Goal: Transaction & Acquisition: Purchase product/service

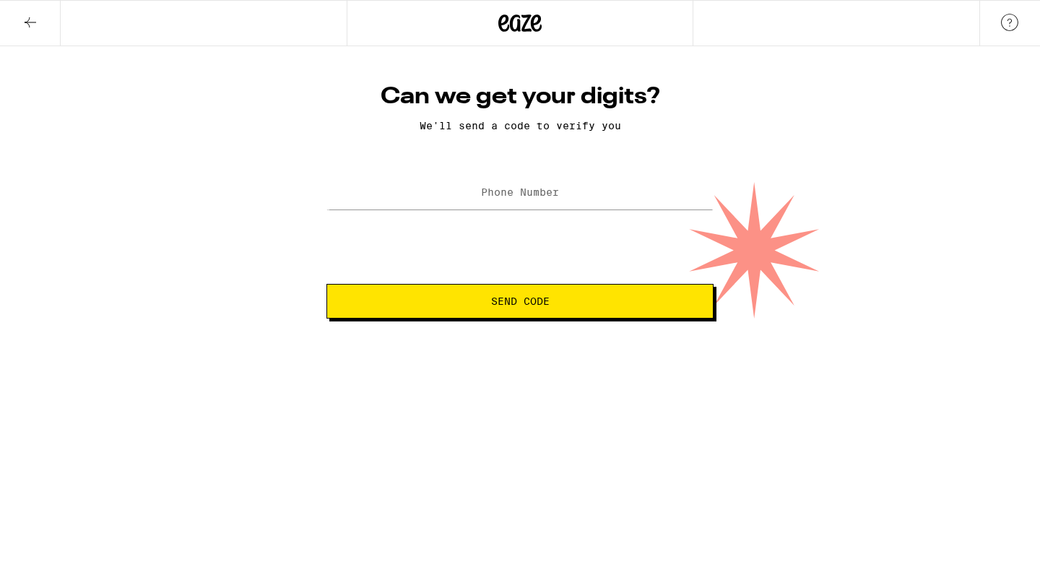
click at [555, 188] on label "Phone Number" at bounding box center [520, 192] width 78 height 12
click at [555, 185] on input "Phone Number" at bounding box center [519, 193] width 387 height 32
type input "(714) 345-9363"
click at [536, 312] on button "Send Code" at bounding box center [519, 301] width 387 height 35
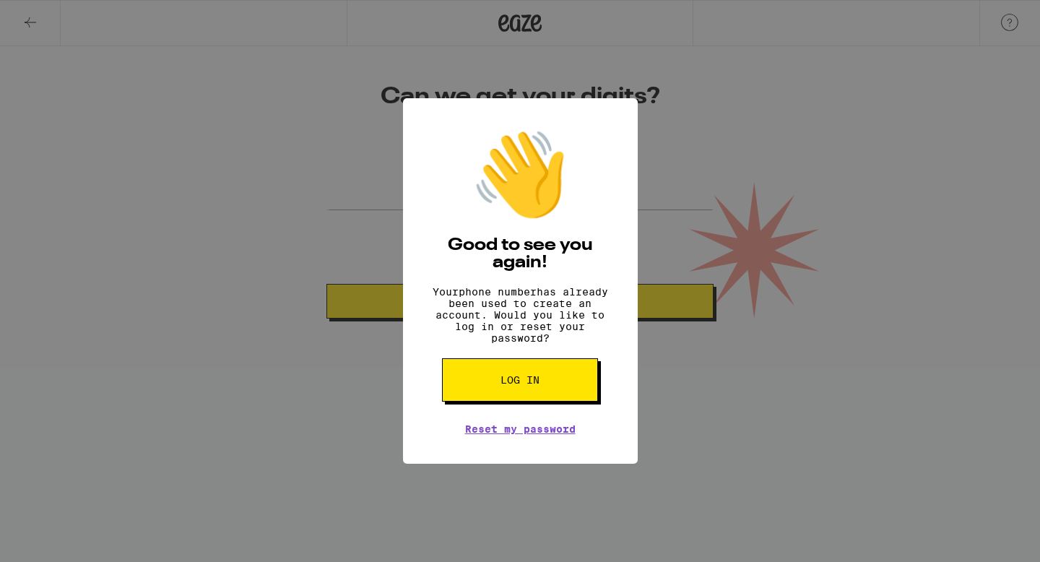
click at [0, 0] on div "👋 Good to see you again! Your phone number has already been used to create an a…" at bounding box center [0, 0] width 0 height 0
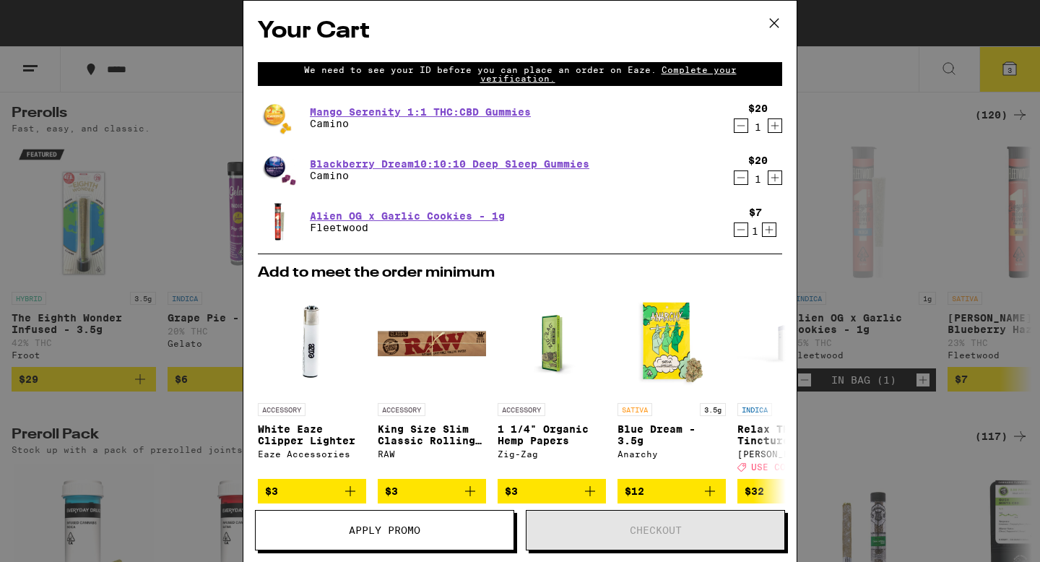
click at [667, 65] on span "Complete your verification." at bounding box center [608, 74] width 256 height 18
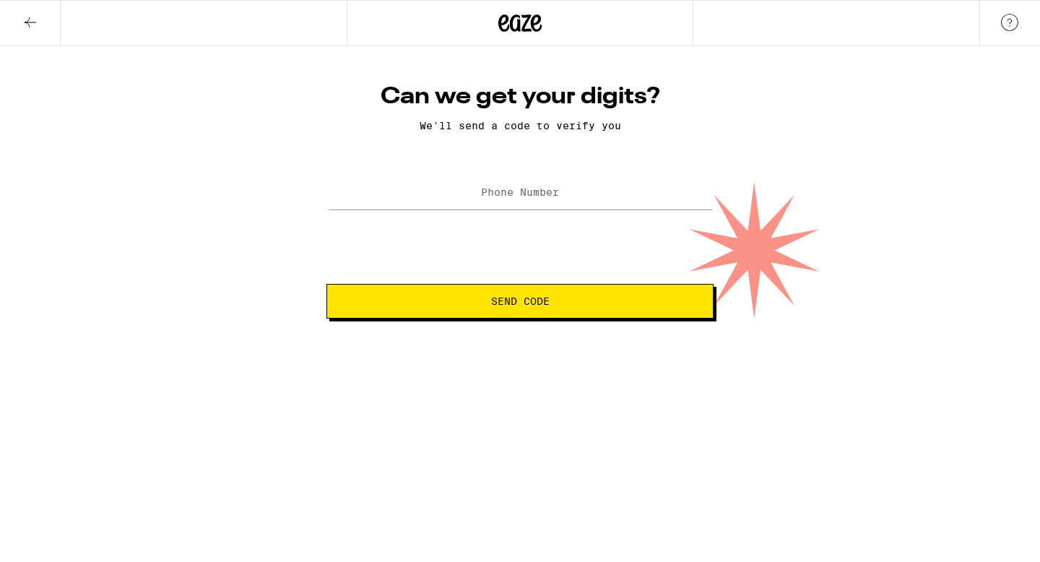
click at [526, 198] on label "Phone Number" at bounding box center [520, 192] width 78 height 12
type input "[PHONE_NUMBER]"
click at [547, 306] on span "Send Code" at bounding box center [520, 301] width 58 height 10
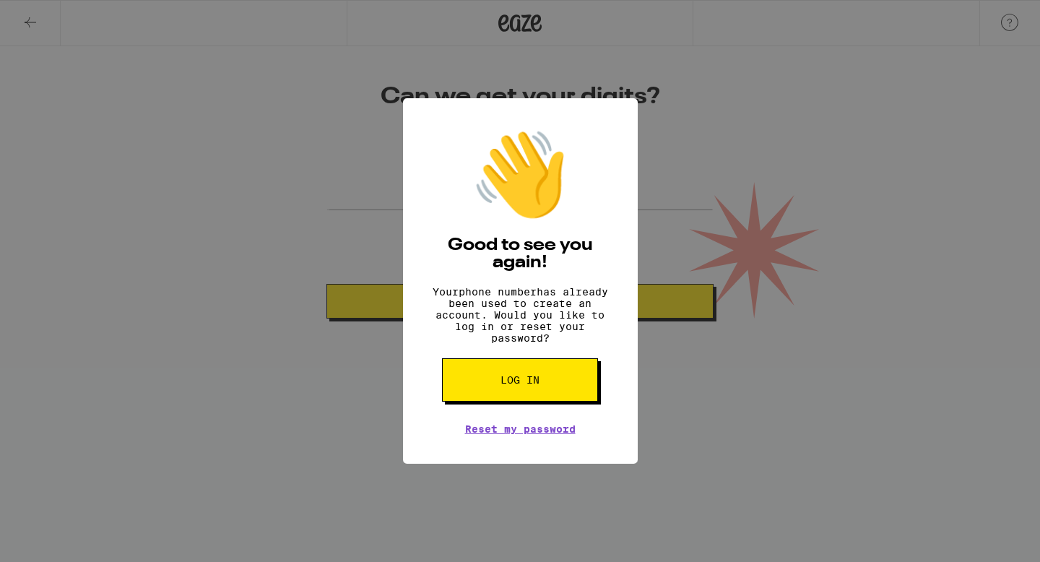
click at [532, 380] on button "Log in" at bounding box center [520, 379] width 156 height 43
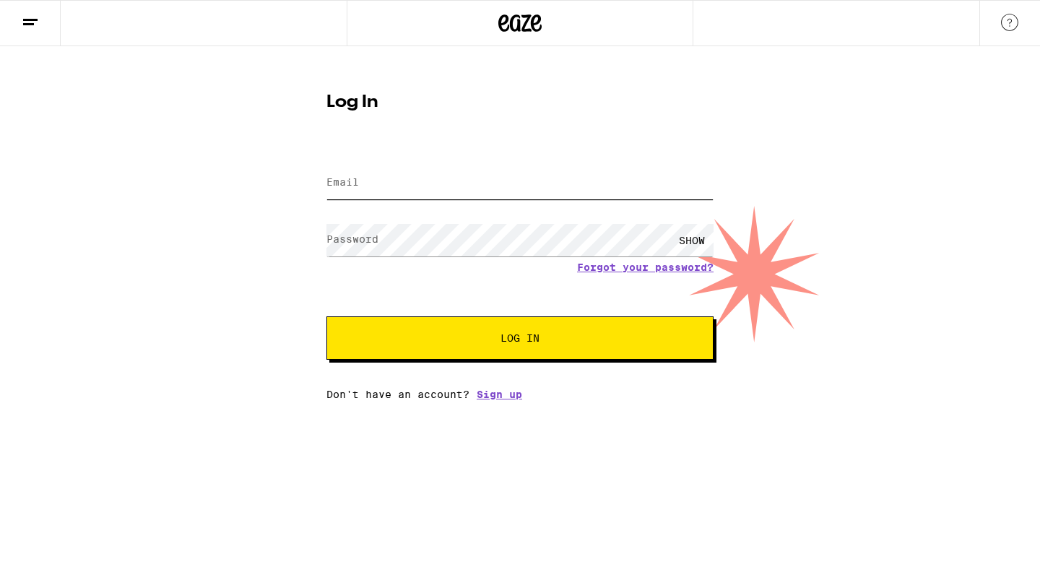
click at [448, 179] on input "Email" at bounding box center [519, 183] width 387 height 32
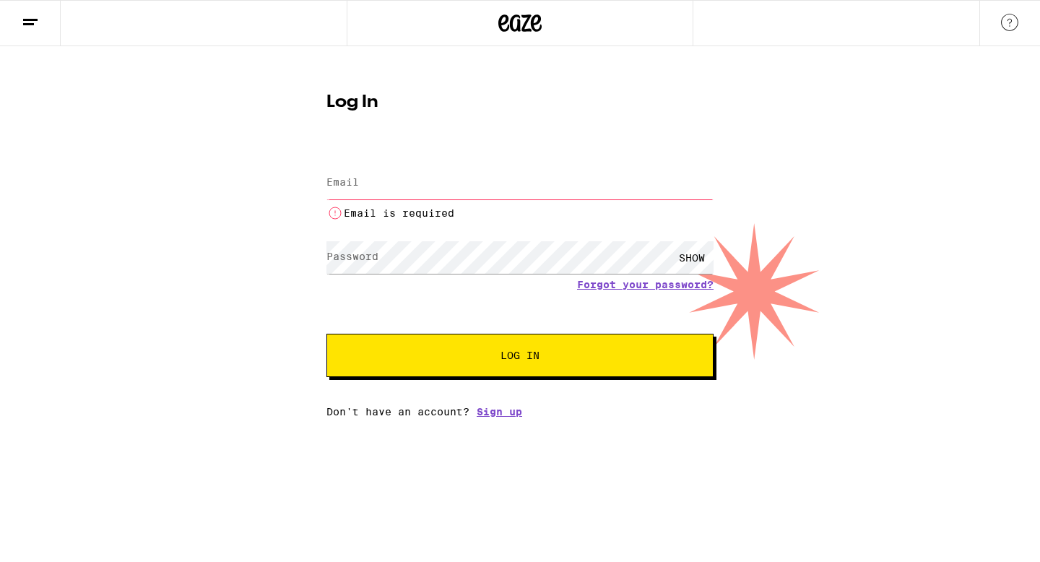
click at [0, 417] on com-1password-button at bounding box center [0, 417] width 0 height 0
click at [452, 168] on input "Email" at bounding box center [519, 183] width 387 height 32
click at [448, 180] on input "Email" at bounding box center [519, 183] width 387 height 32
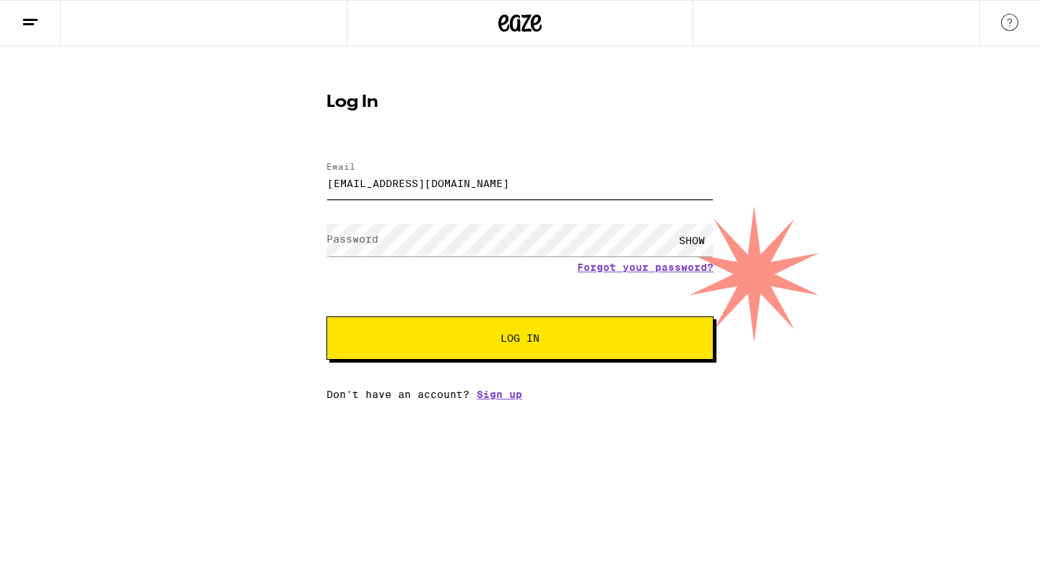
type input "[EMAIL_ADDRESS][DOMAIN_NAME]"
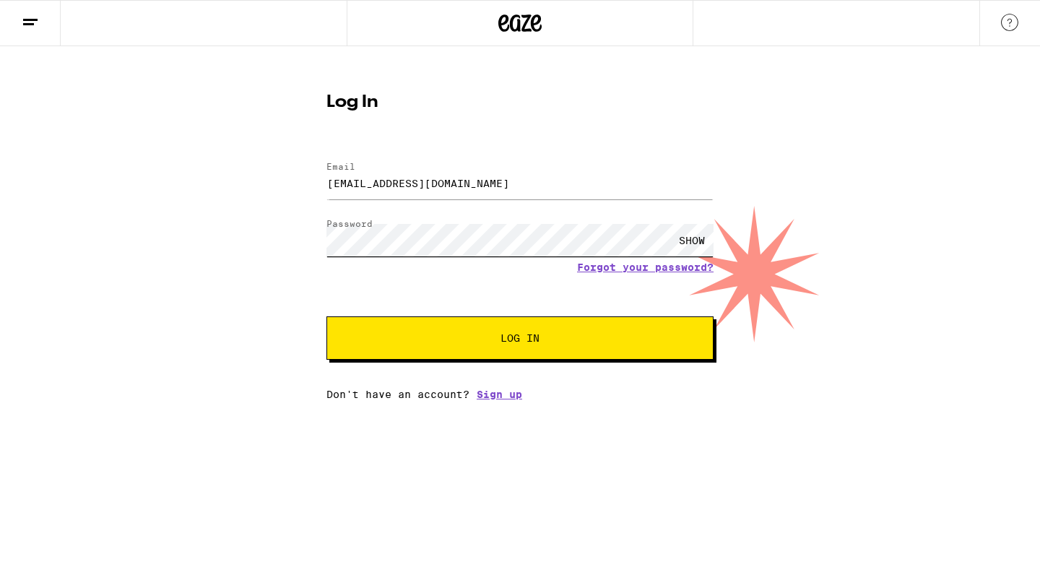
click at [326, 316] on button "Log In" at bounding box center [519, 337] width 387 height 43
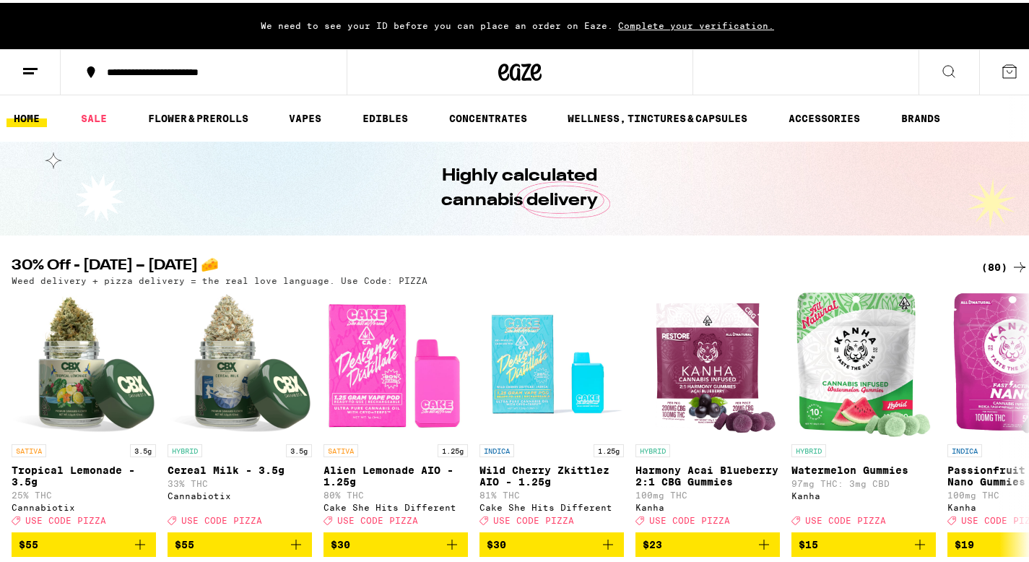
click at [208, 58] on button "**********" at bounding box center [204, 69] width 286 height 43
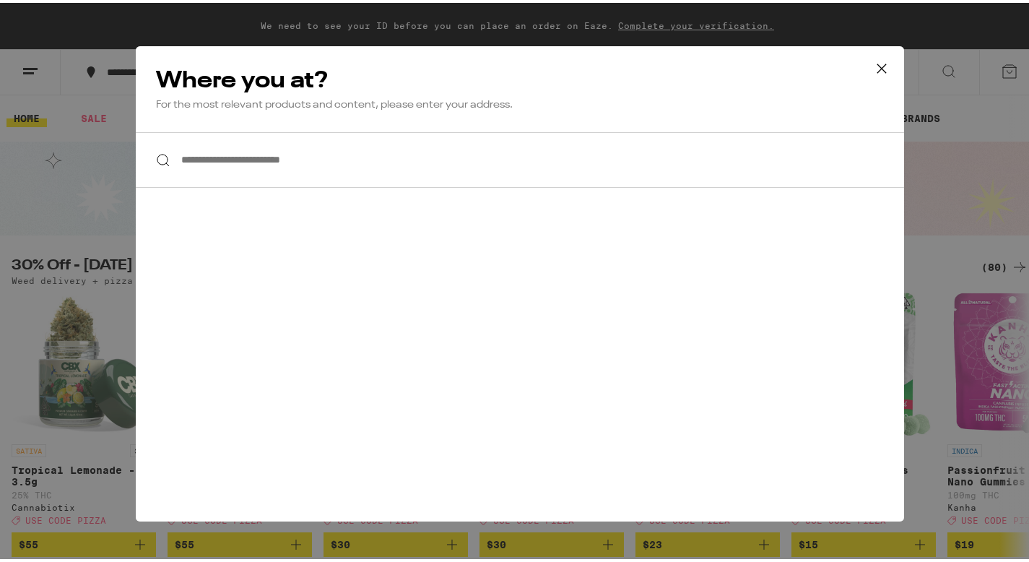
click at [277, 157] on input "**********" at bounding box center [520, 157] width 768 height 56
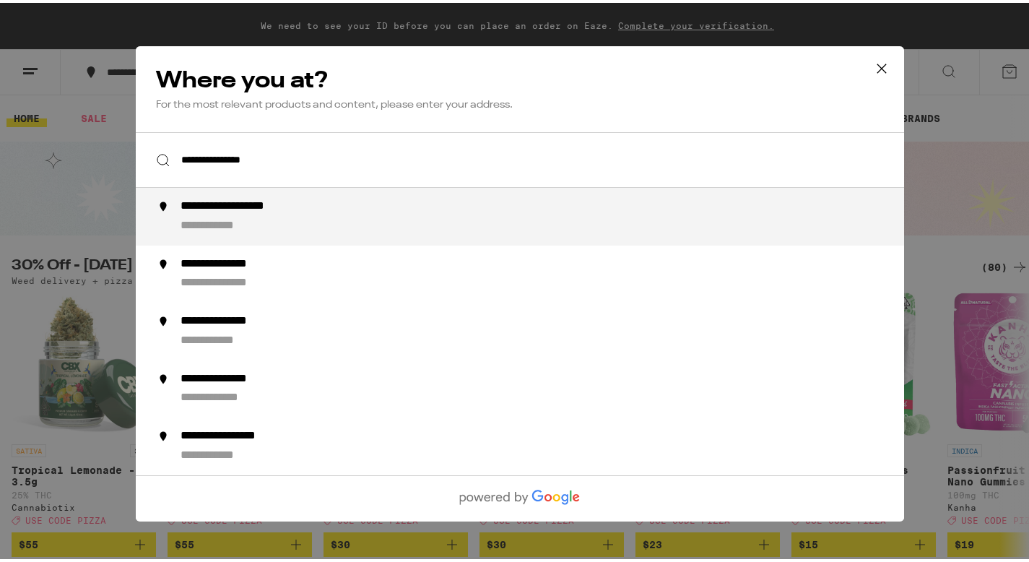
click at [274, 219] on div "**********" at bounding box center [549, 213] width 737 height 35
type input "**********"
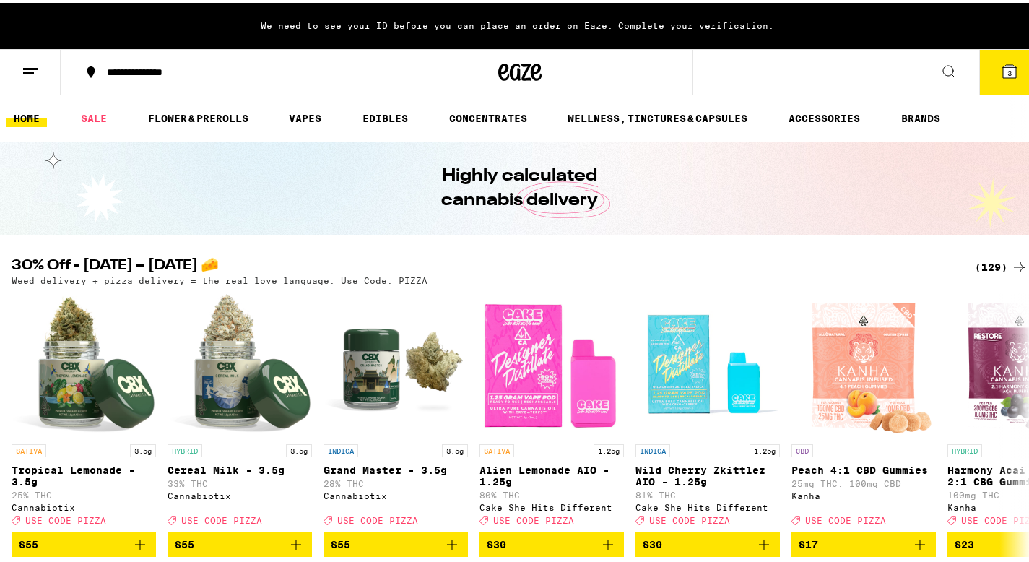
click at [1007, 71] on span "3" at bounding box center [1009, 70] width 4 height 9
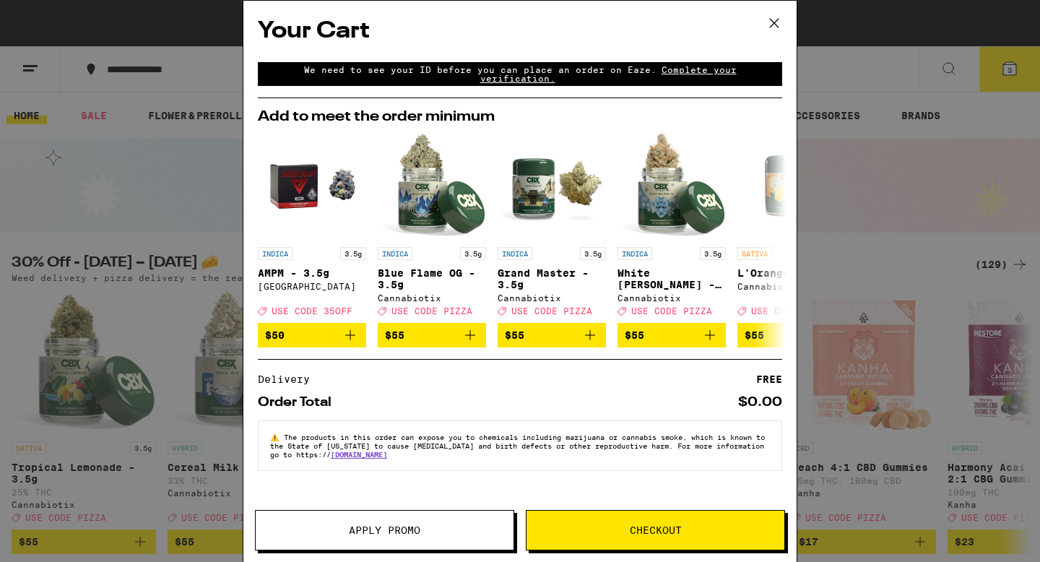
click at [778, 23] on icon at bounding box center [774, 23] width 22 height 22
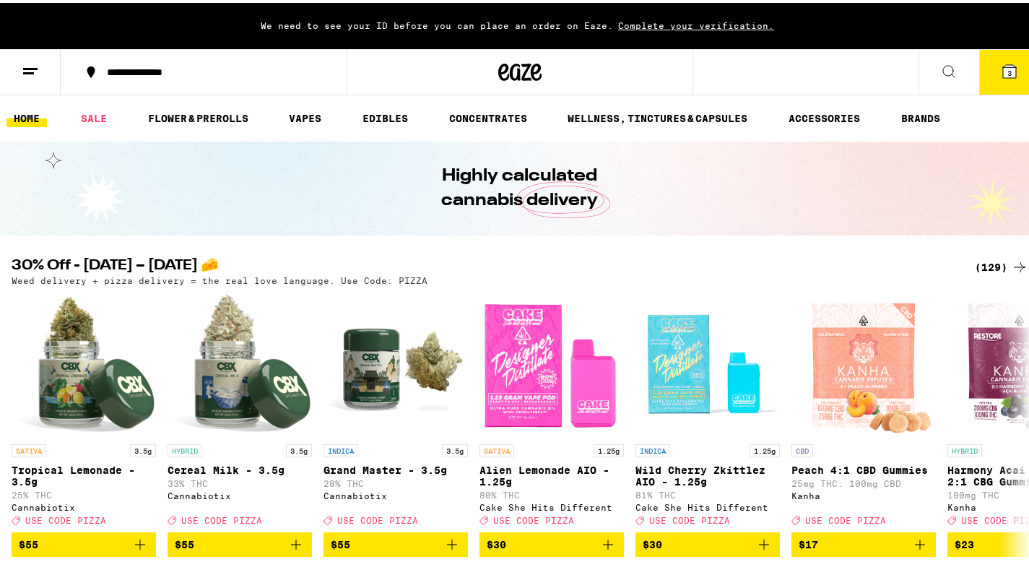
click at [717, 26] on span "Complete your verification." at bounding box center [696, 22] width 166 height 9
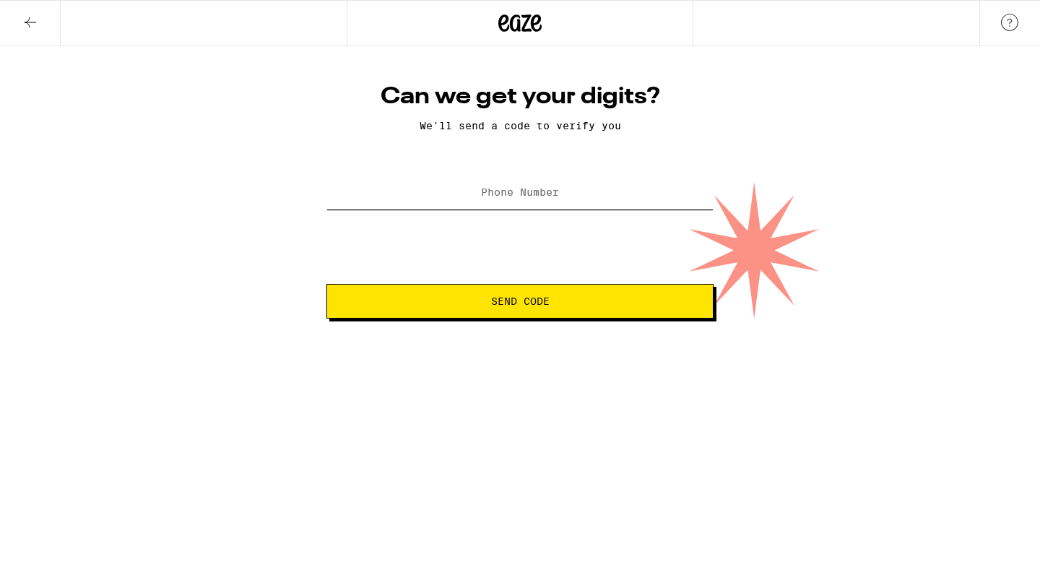
click at [552, 186] on input "Phone Number" at bounding box center [519, 193] width 387 height 32
type input "[PHONE_NUMBER]"
click at [545, 305] on span "Send Code" at bounding box center [520, 301] width 58 height 10
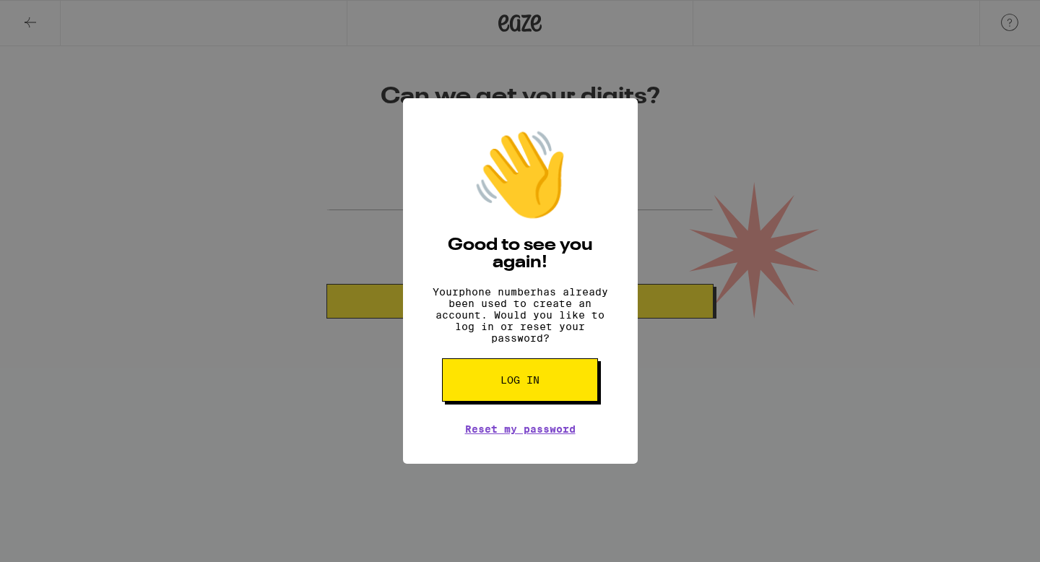
click at [543, 396] on button "Log in" at bounding box center [520, 379] width 156 height 43
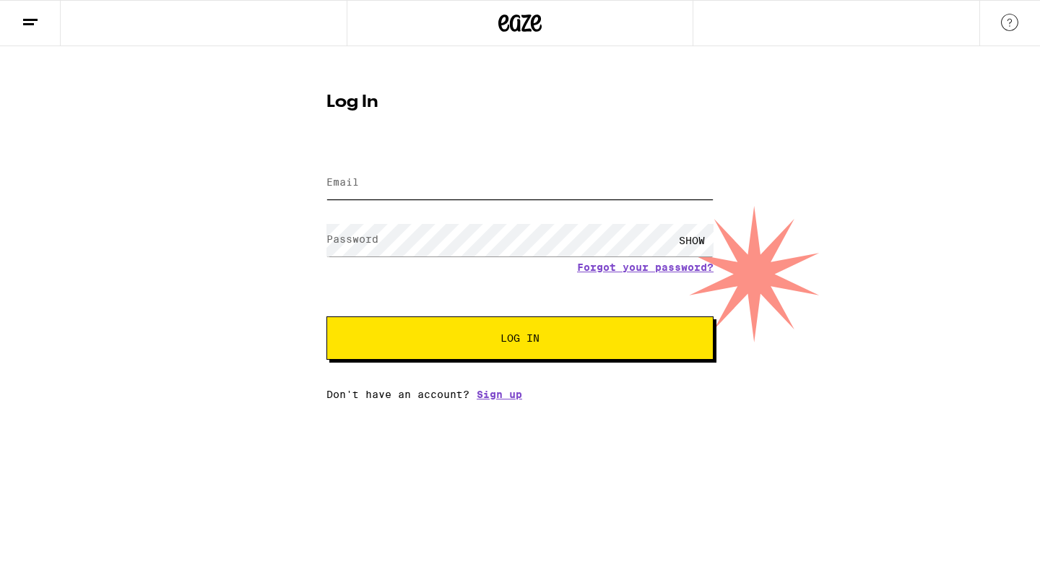
click at [434, 189] on input "Email" at bounding box center [519, 183] width 387 height 32
type input "[PERSON_NAME][EMAIL_ADDRESS][DOMAIN_NAME]"
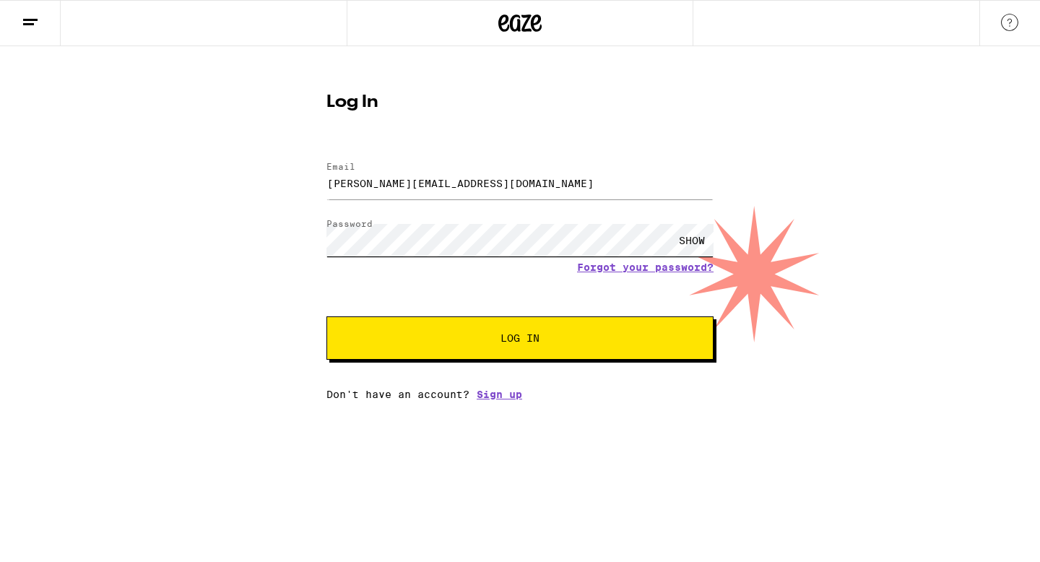
click at [326, 316] on button "Log In" at bounding box center [519, 337] width 387 height 43
